Goal: Information Seeking & Learning: Understand process/instructions

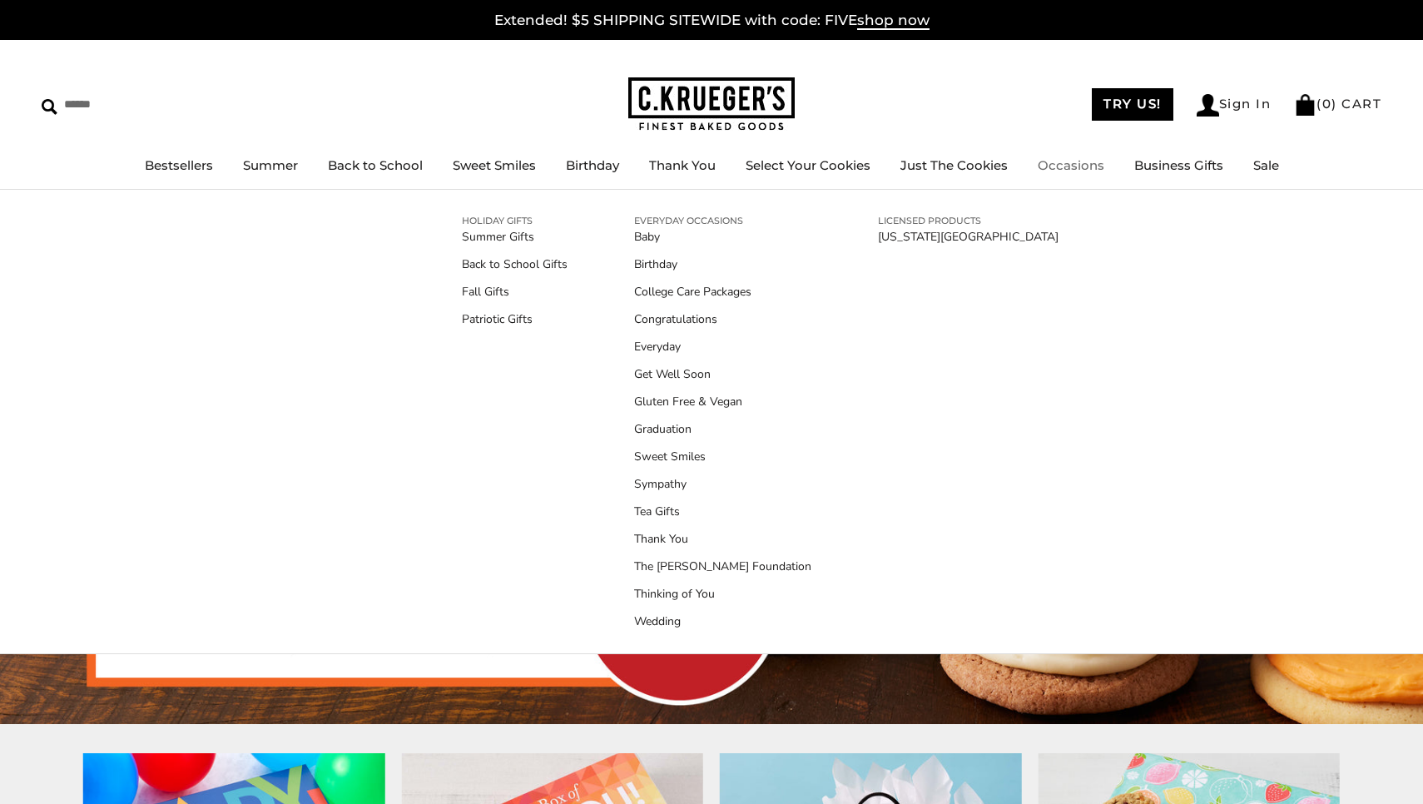
click at [1169, 181] on ul "Bestsellers Summer Summer Vibes Summer Garden Hello Sunshine Patriotic Back to …" at bounding box center [711, 173] width 1423 height 37
click at [1165, 167] on link "Business Gifts" at bounding box center [1178, 165] width 89 height 16
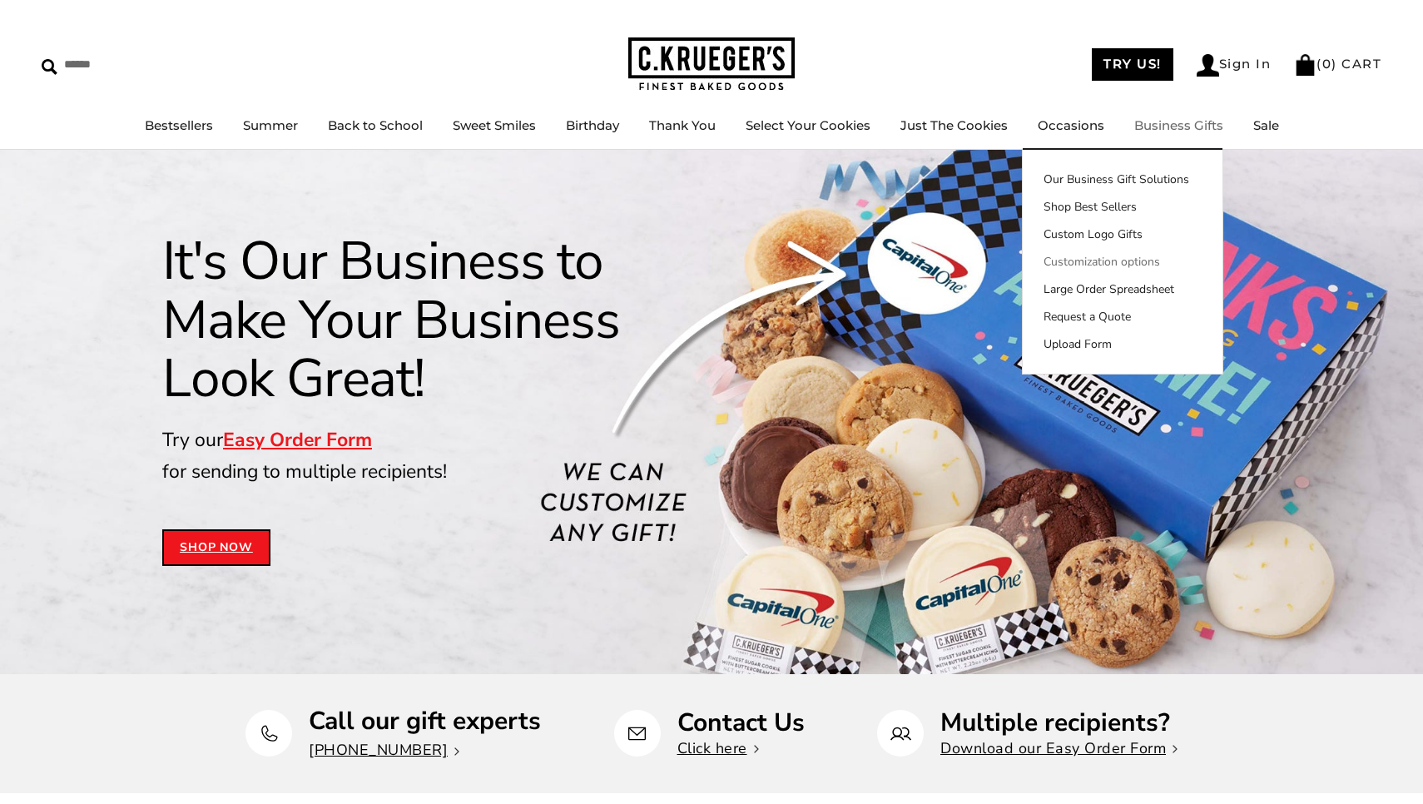
drag, startPoint x: 1132, startPoint y: 229, endPoint x: 1125, endPoint y: 257, distance: 29.1
click at [1125, 257] on ul "Our Business Gift Solutions Shop Best Sellers Custom Logo Gifts Customization o…" at bounding box center [1123, 262] width 200 height 182
click at [1125, 257] on link "Customization options" at bounding box center [1123, 261] width 200 height 17
